Goal: Task Accomplishment & Management: Use online tool/utility

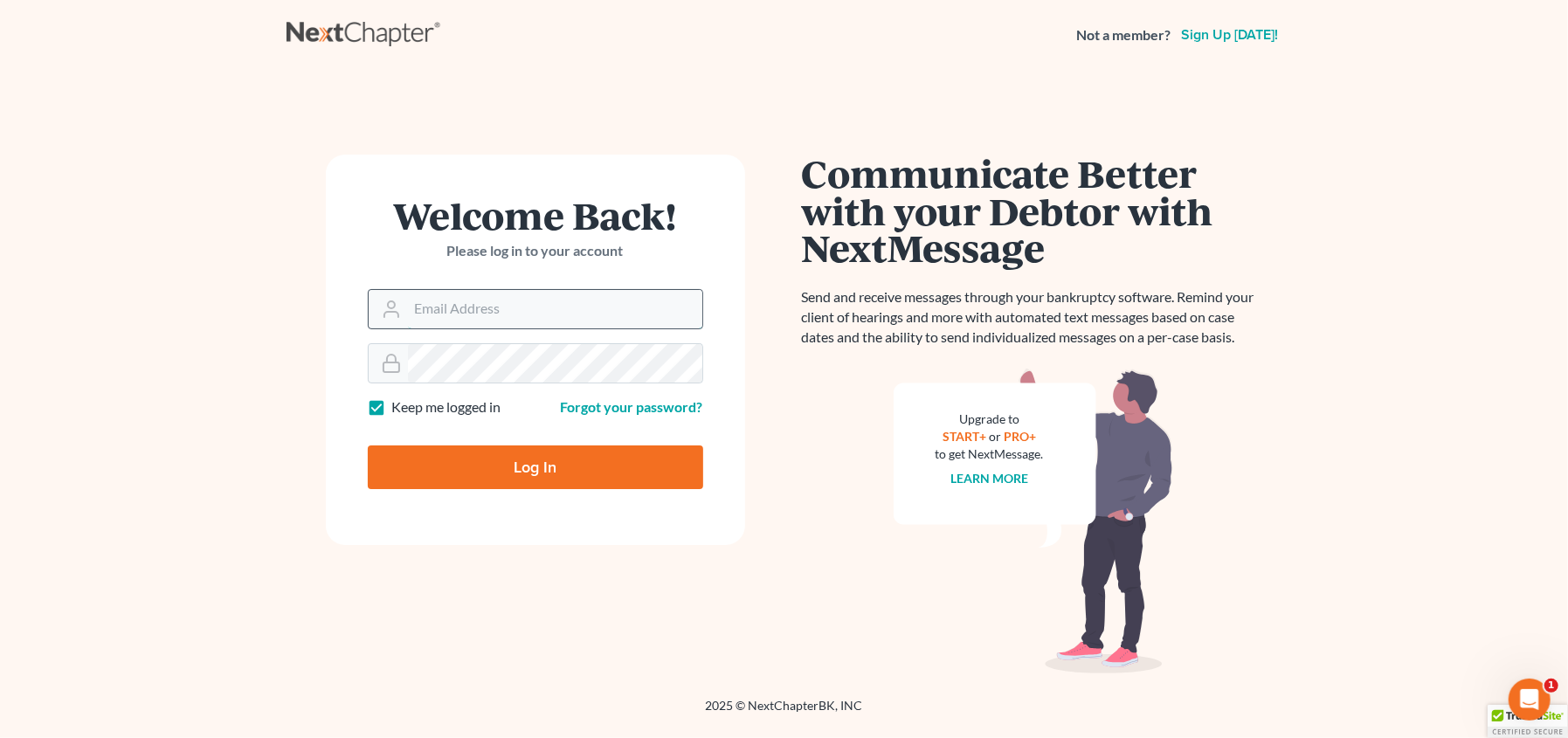
click at [457, 306] on input "Email Address" at bounding box center [555, 309] width 294 height 38
type input "[EMAIL_ADDRESS][DOMAIN_NAME]"
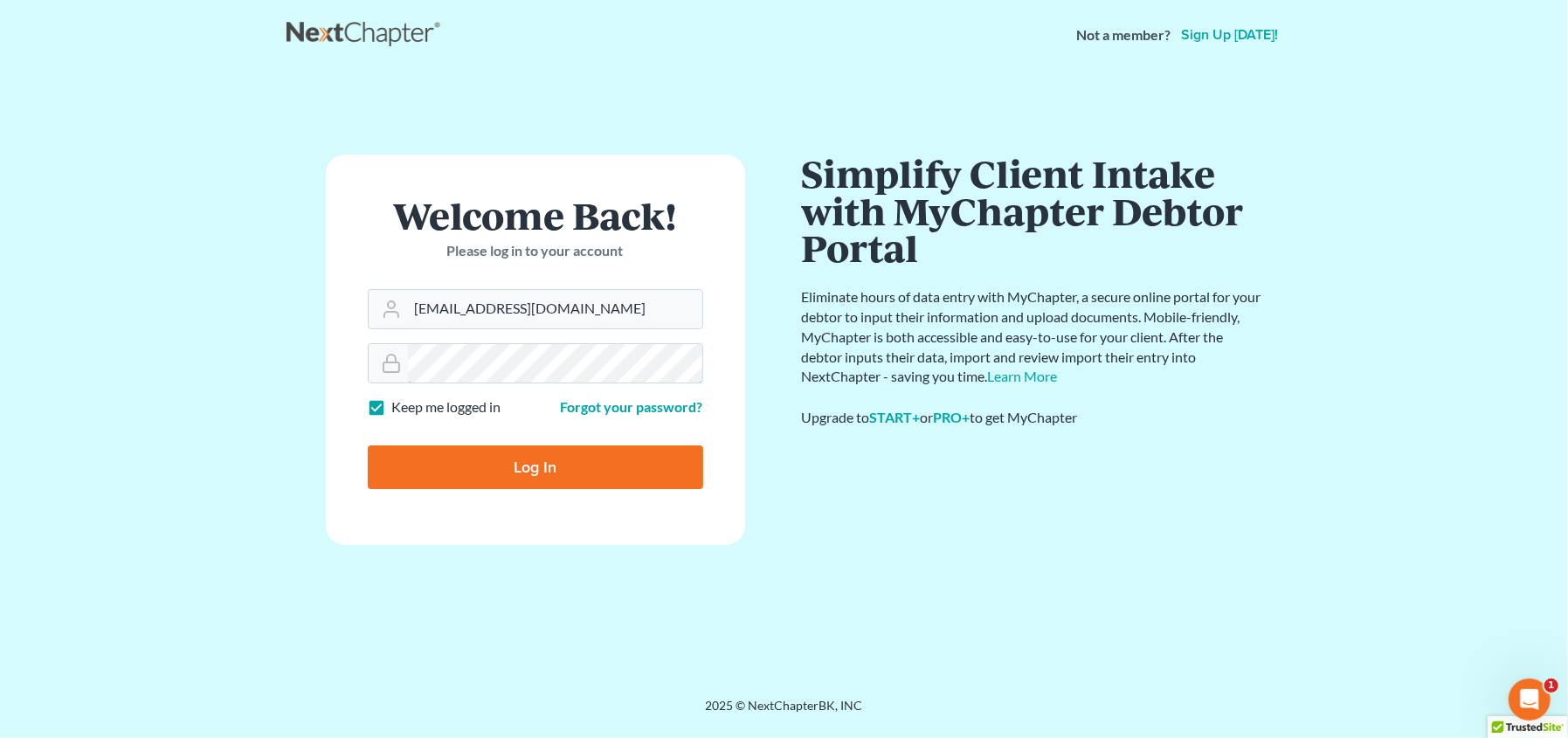
click at [368, 445] on input "Log In" at bounding box center [535, 467] width 335 height 44
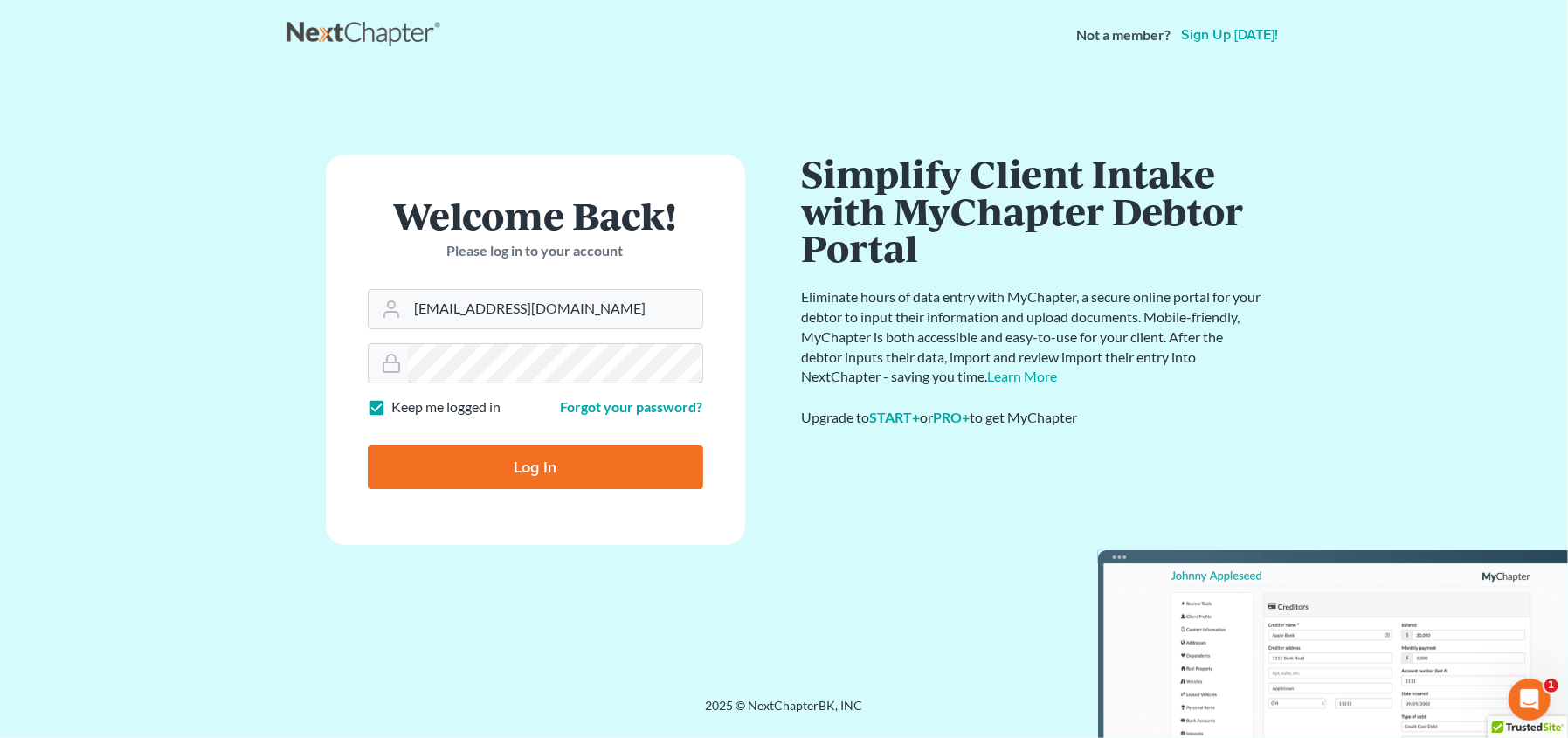
type input "Thinking..."
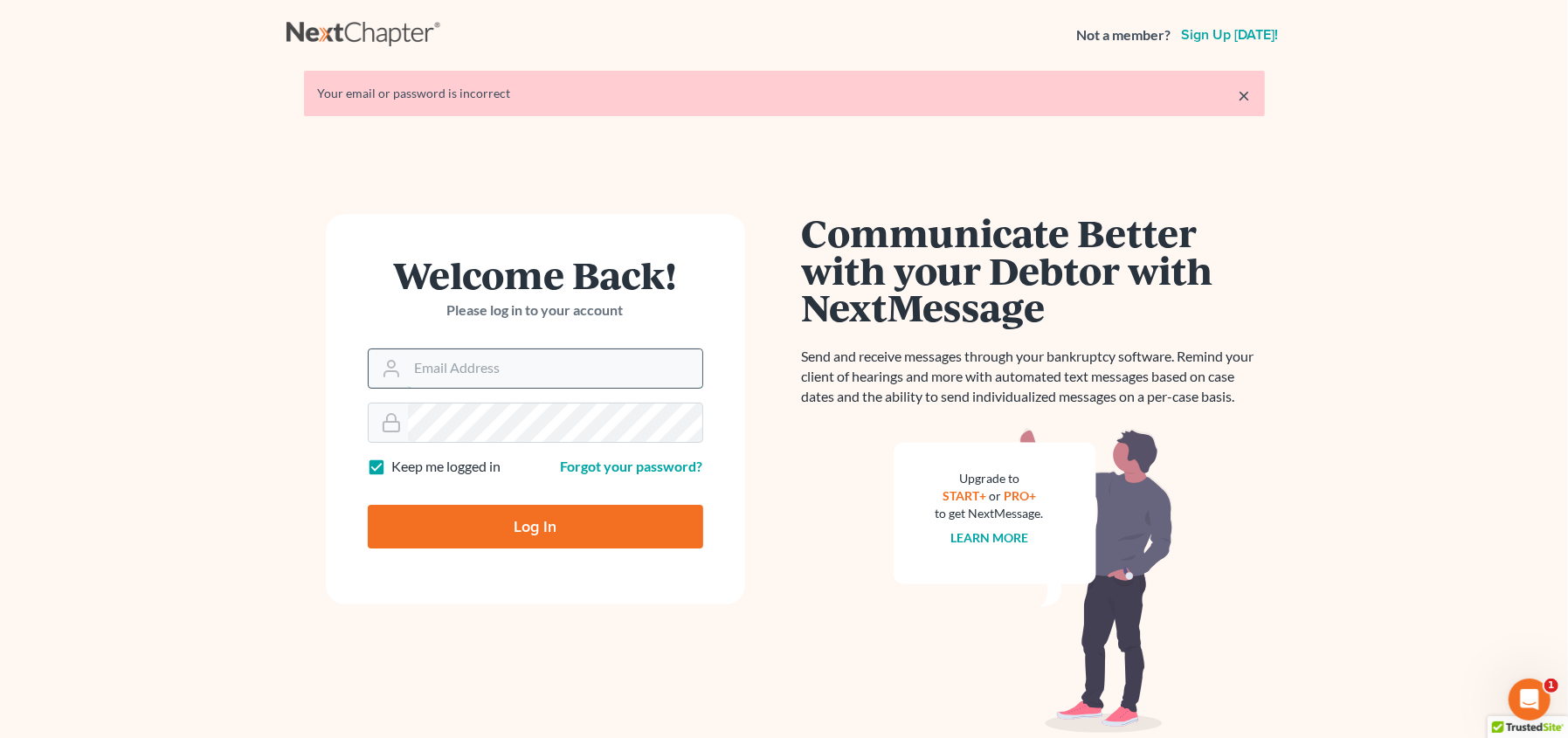
drag, startPoint x: 0, startPoint y: 0, endPoint x: 498, endPoint y: 369, distance: 619.8
click at [498, 369] on input "Email Address" at bounding box center [555, 369] width 294 height 38
type input "[EMAIL_ADDRESS][DOMAIN_NAME]"
click at [368, 504] on input "Log In" at bounding box center [535, 526] width 335 height 44
type input "Thinking..."
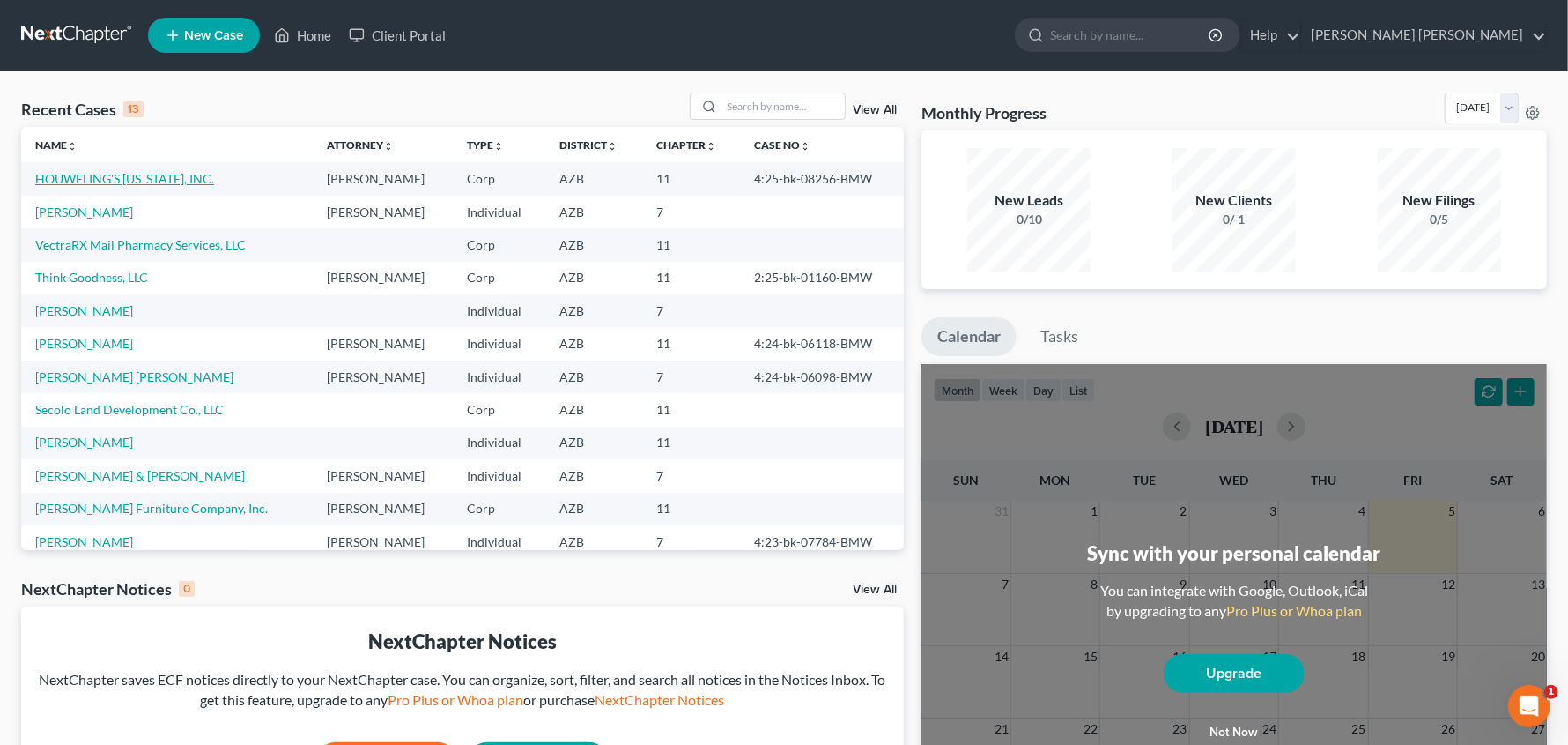
click at [183, 181] on link "HOUWELING'S ARIZONA, INC." at bounding box center [124, 179] width 179 height 15
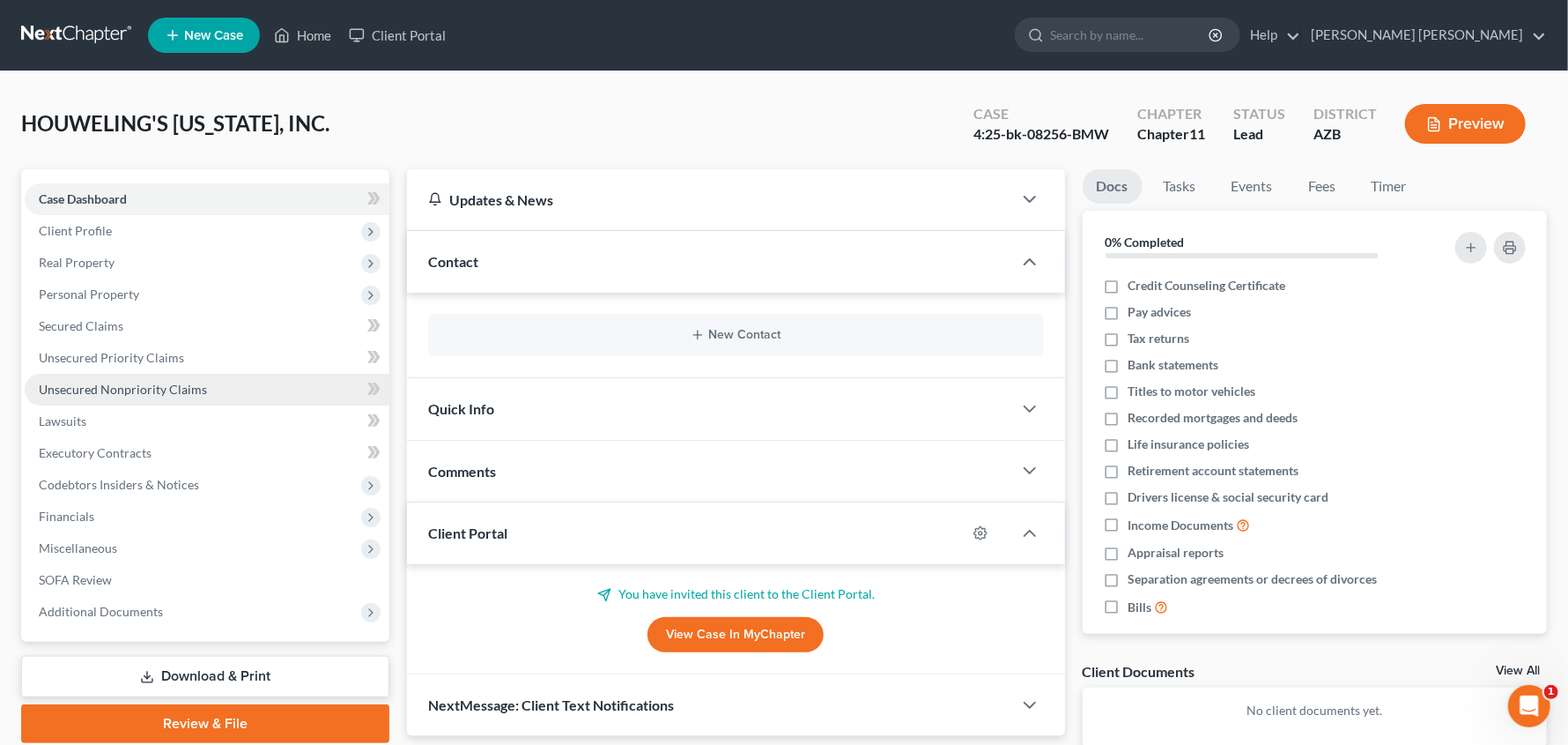
click at [109, 391] on span "Unsecured Nonpriority Claims" at bounding box center [122, 389] width 168 height 15
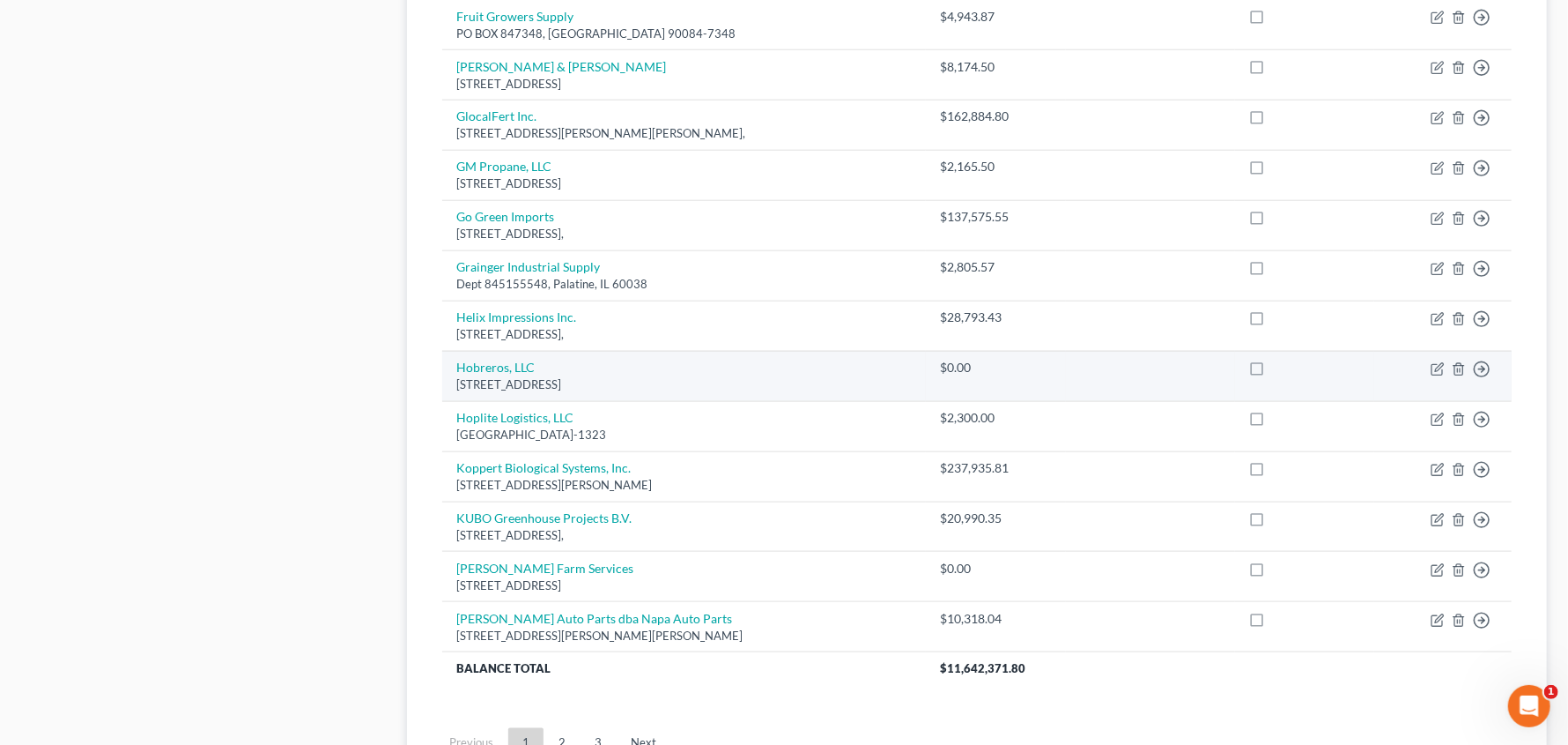
scroll to position [1123, 0]
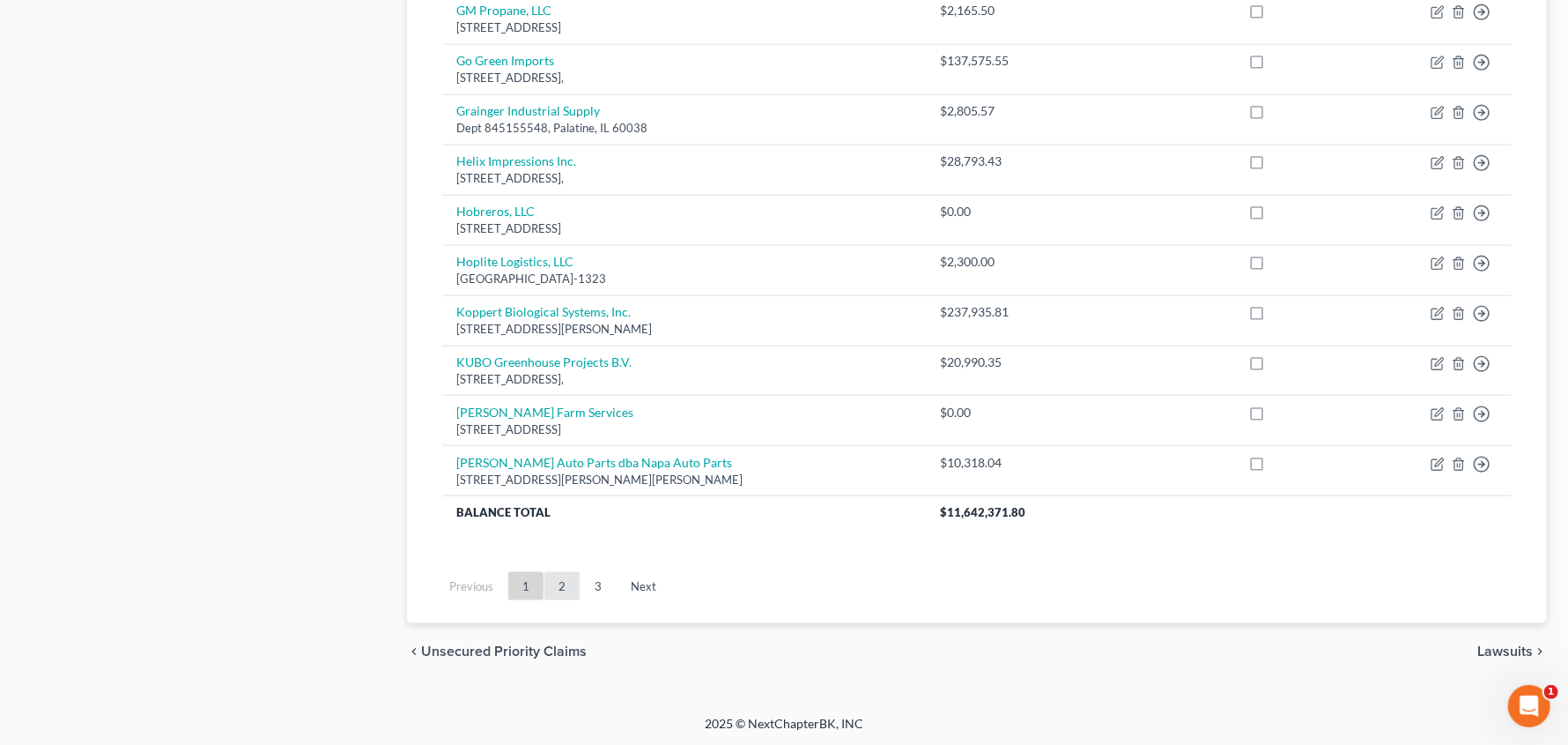
click at [568, 580] on link "2" at bounding box center [562, 586] width 35 height 29
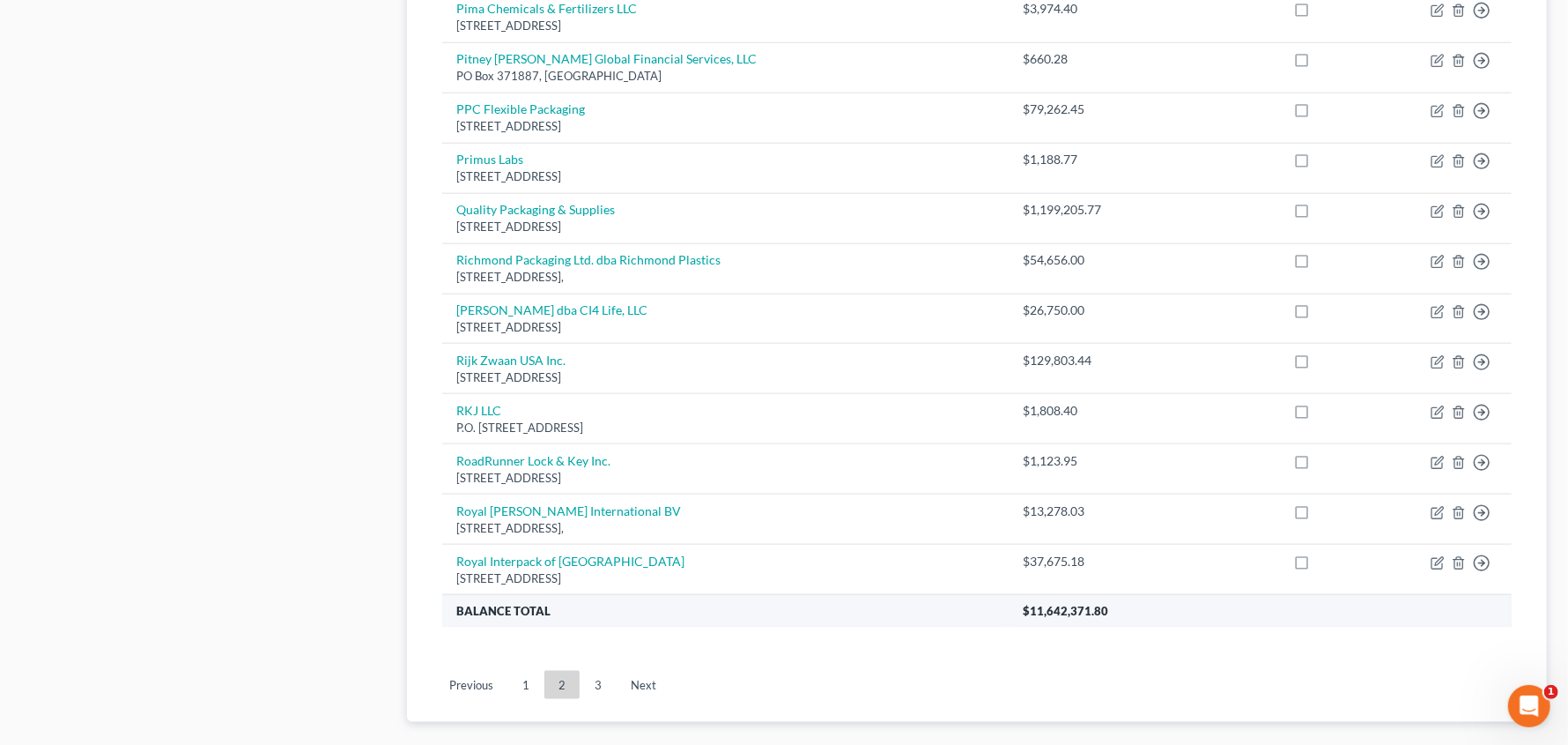
scroll to position [1262, 0]
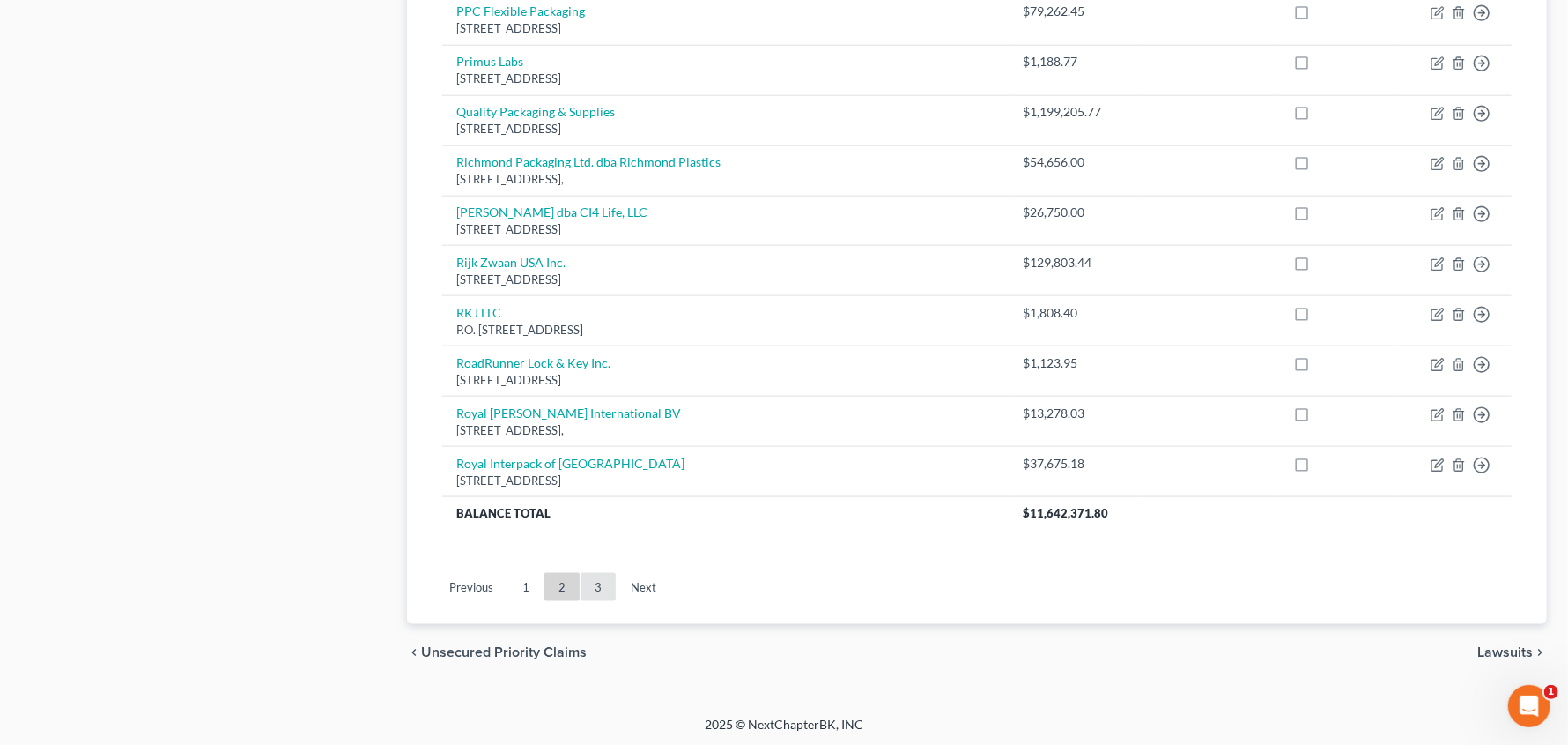
click at [612, 587] on link "3" at bounding box center [598, 587] width 35 height 29
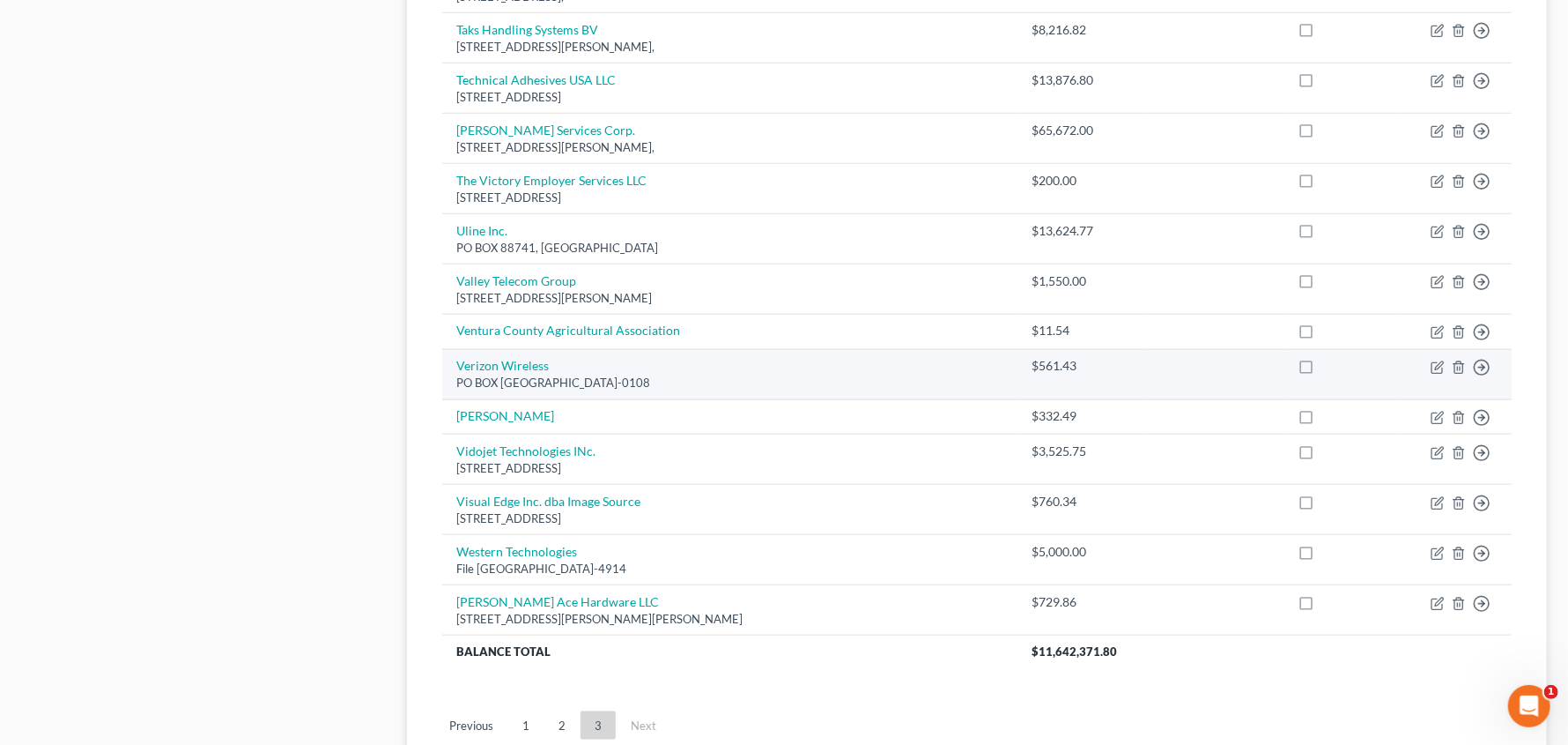
scroll to position [914, 0]
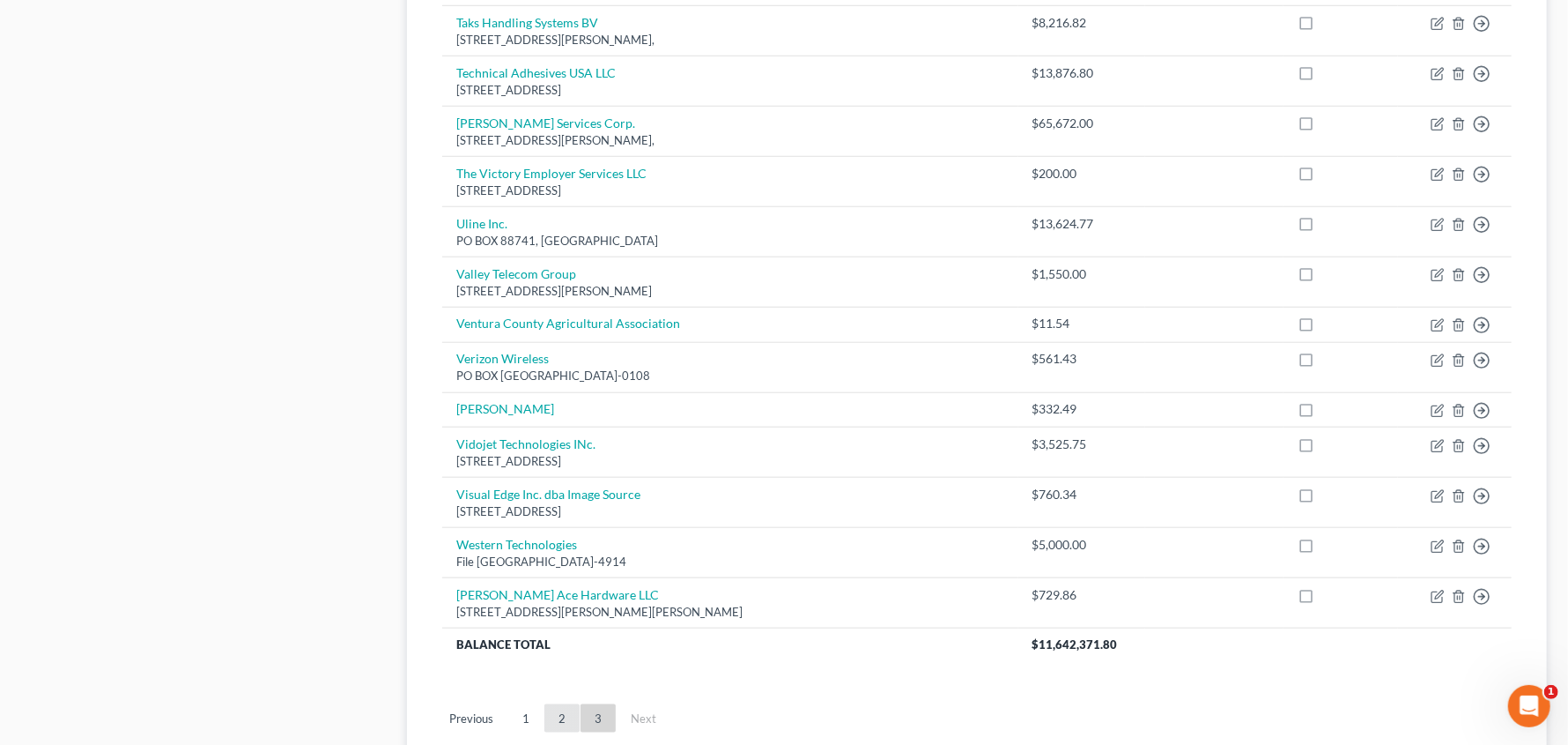
click at [557, 711] on link "2" at bounding box center [562, 718] width 35 height 29
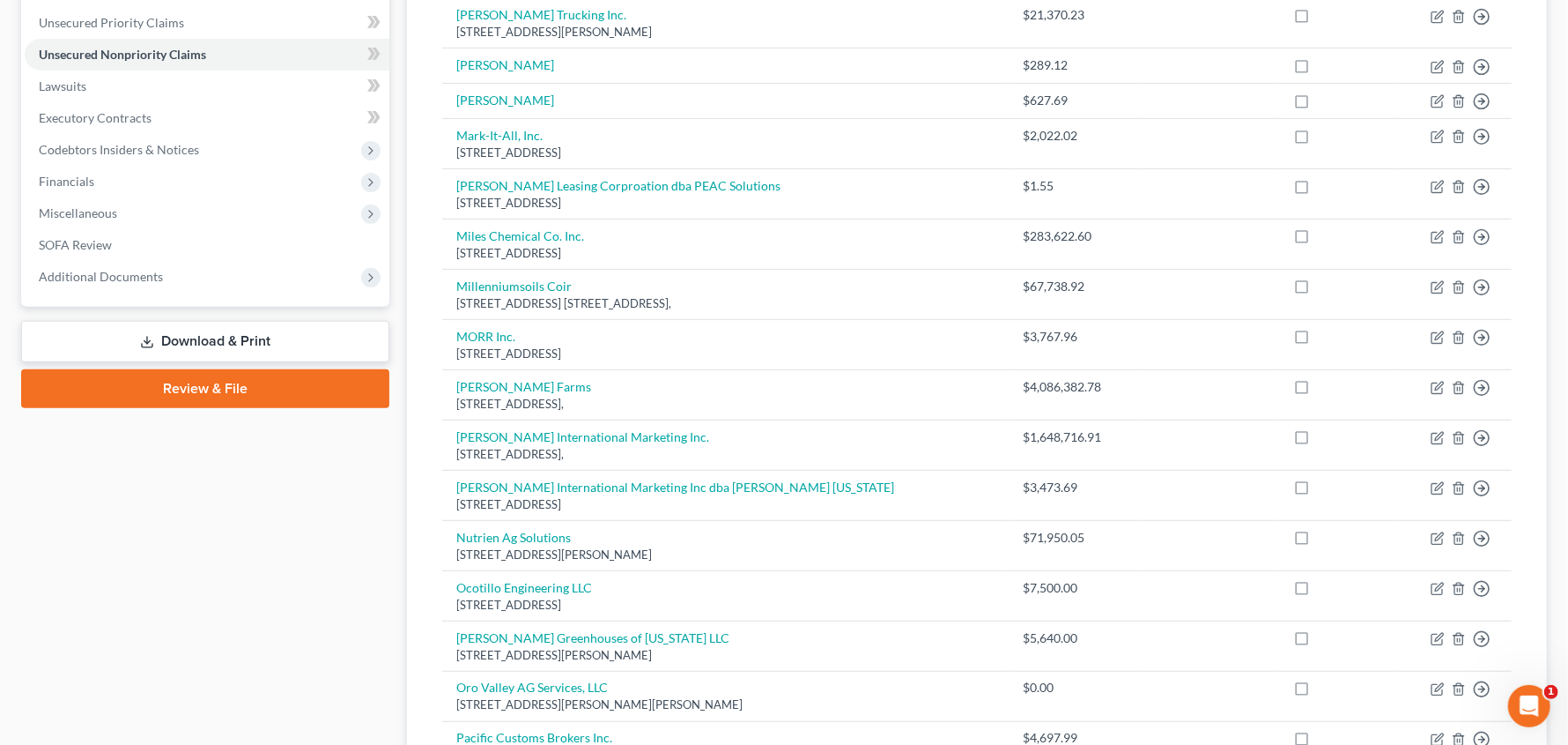
scroll to position [319, 0]
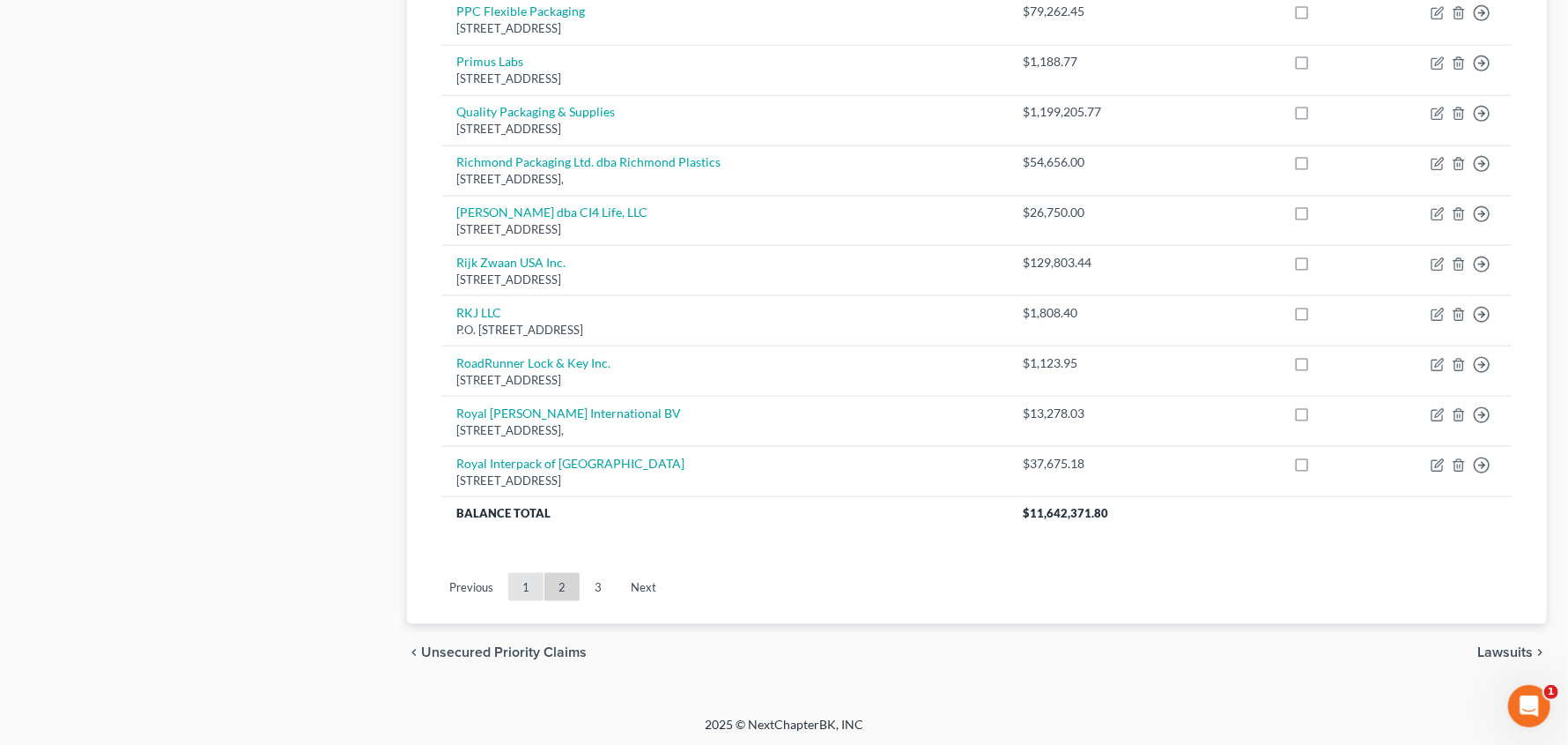
click at [528, 587] on link "1" at bounding box center [526, 587] width 35 height 29
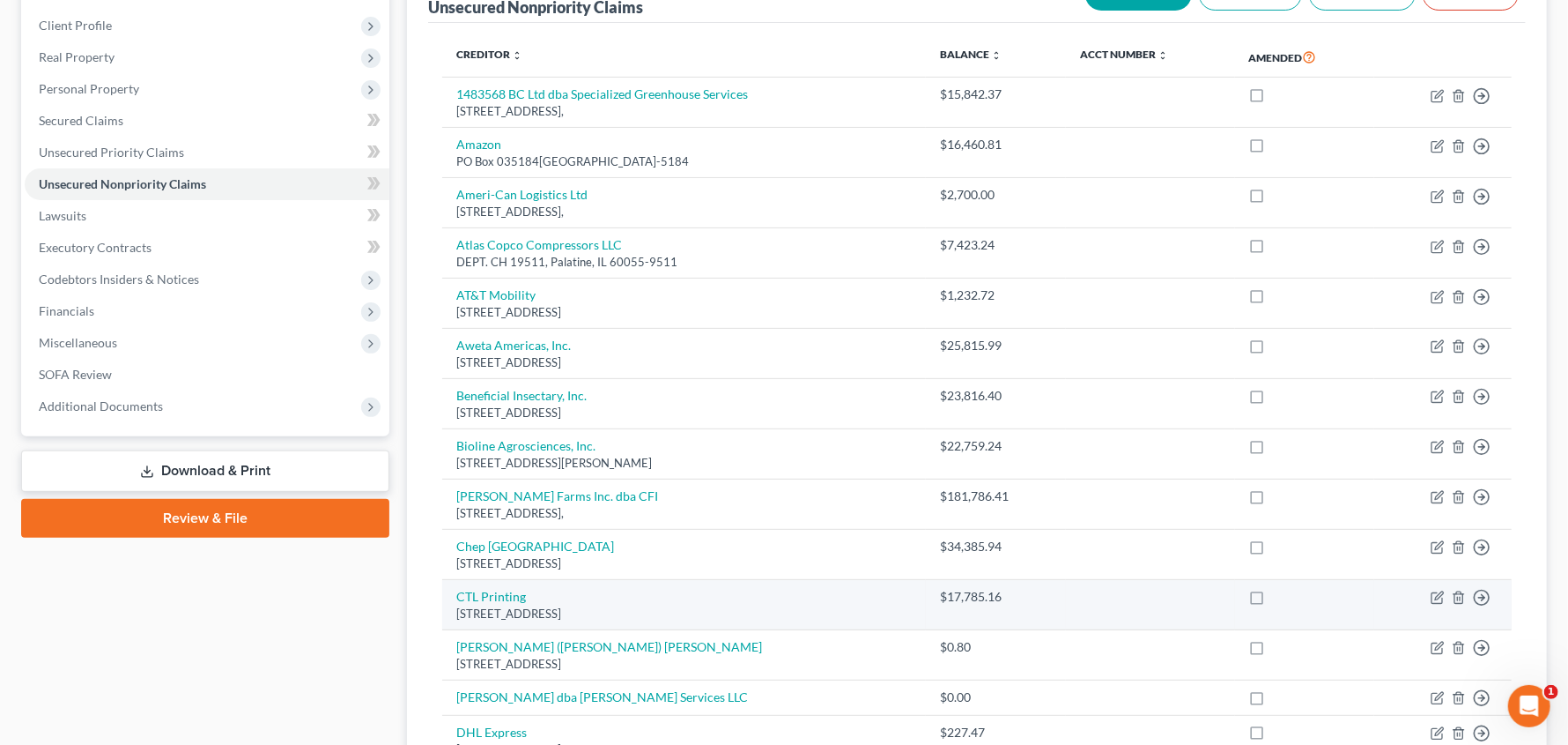
scroll to position [204, 0]
